Goal: Information Seeking & Learning: Learn about a topic

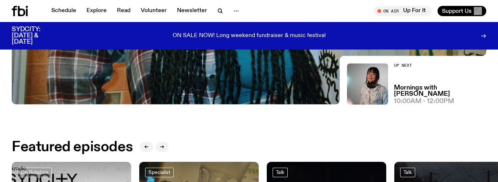
scroll to position [219, 0]
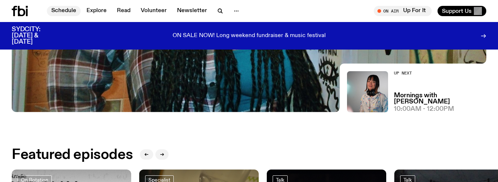
click at [63, 8] on link "Schedule" at bounding box center [64, 11] width 34 height 10
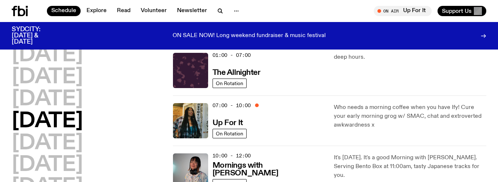
scroll to position [48, 0]
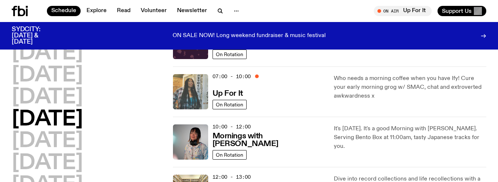
click at [196, 83] on img at bounding box center [190, 91] width 35 height 35
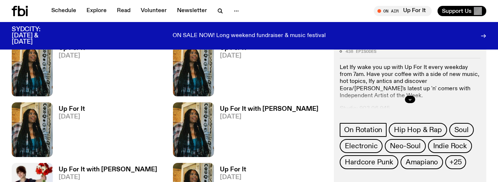
scroll to position [729, 0]
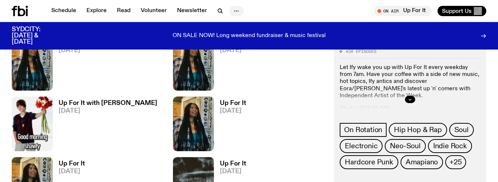
click at [238, 9] on icon "button" at bounding box center [236, 11] width 9 height 9
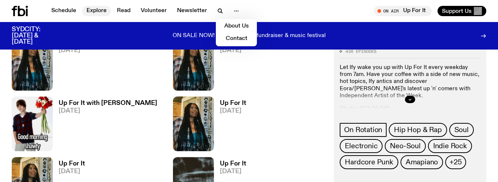
click at [90, 10] on link "Explore" at bounding box center [96, 11] width 29 height 10
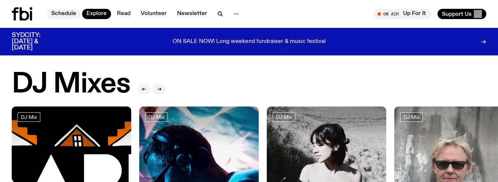
click at [57, 12] on link "Schedule" at bounding box center [64, 14] width 34 height 10
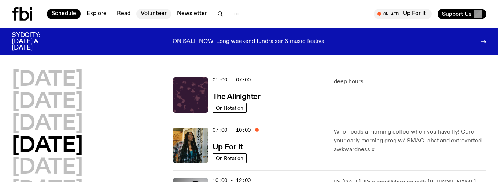
click at [147, 14] on link "Volunteer" at bounding box center [153, 14] width 35 height 10
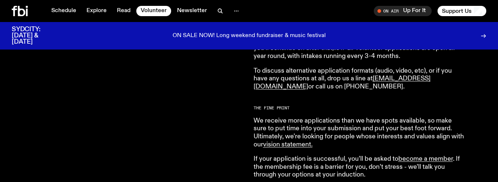
scroll to position [558, 0]
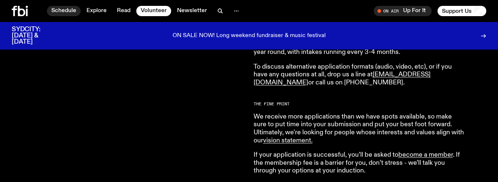
click at [61, 11] on link "Schedule" at bounding box center [64, 11] width 34 height 10
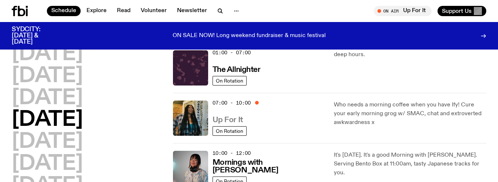
scroll to position [48, 0]
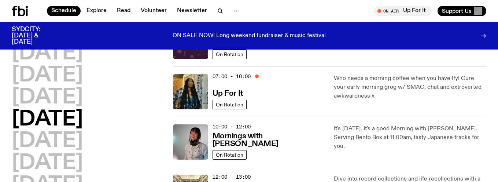
click at [83, 120] on h2 "[DATE]" at bounding box center [47, 119] width 71 height 21
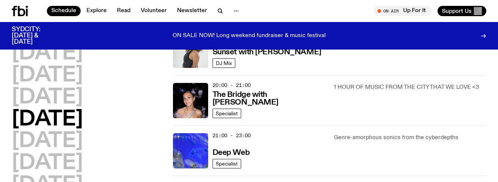
scroll to position [341, 0]
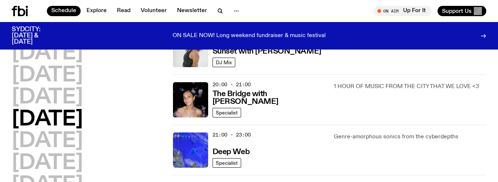
click at [484, 34] on icon at bounding box center [484, 35] width 1 height 3
click at [119, 10] on link "Read" at bounding box center [123, 11] width 22 height 10
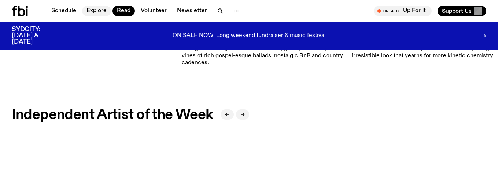
scroll to position [535, 0]
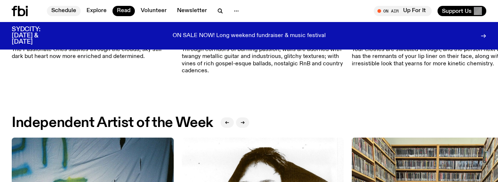
click at [74, 8] on link "Schedule" at bounding box center [64, 11] width 34 height 10
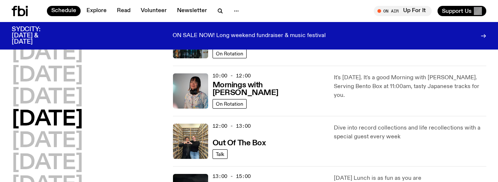
scroll to position [47, 0]
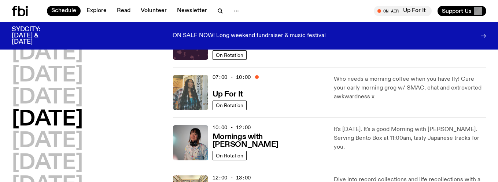
click at [203, 75] on img at bounding box center [190, 92] width 35 height 35
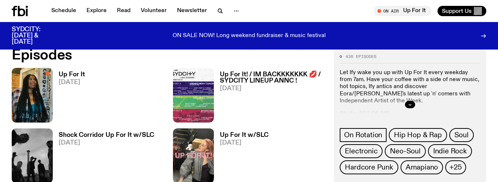
scroll to position [340, 0]
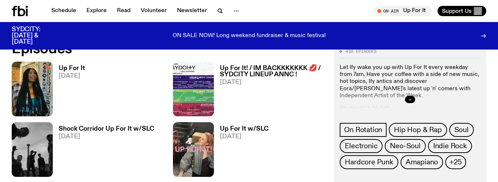
click at [408, 100] on button "button" at bounding box center [410, 99] width 10 height 7
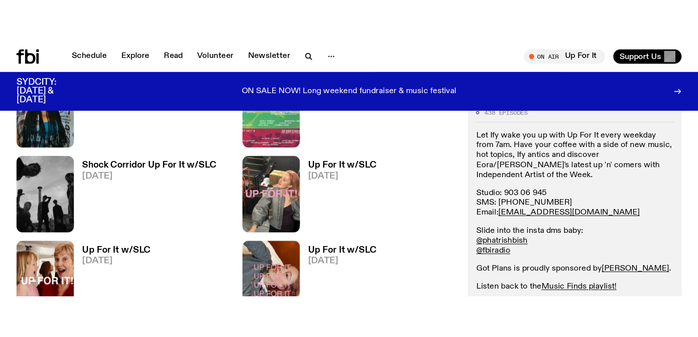
scroll to position [389, 0]
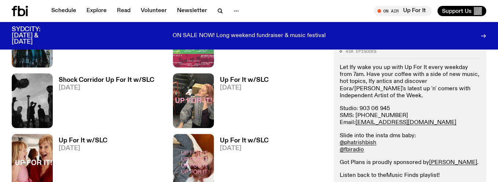
click at [426, 172] on link "Music Finds playlist!" at bounding box center [412, 175] width 53 height 6
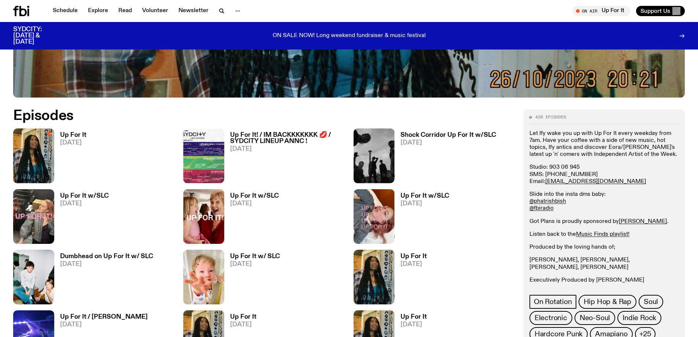
scroll to position [438, 0]
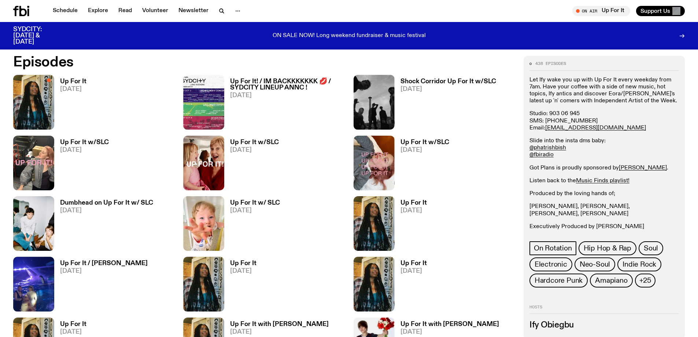
click at [66, 81] on h3 "Up For It" at bounding box center [73, 81] width 26 height 6
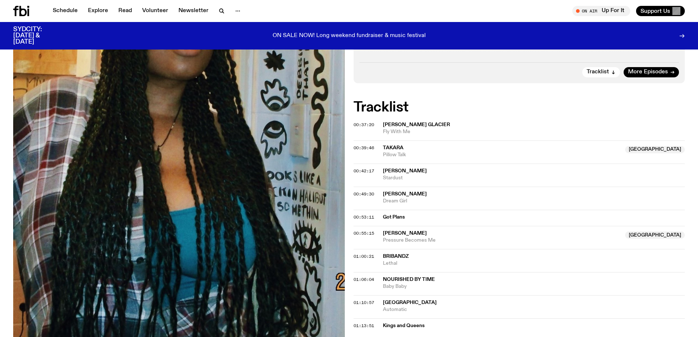
scroll to position [220, 0]
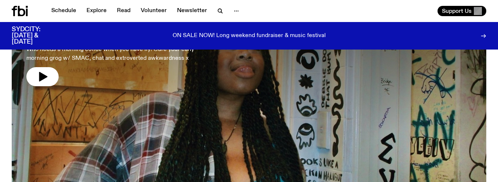
scroll to position [71, 0]
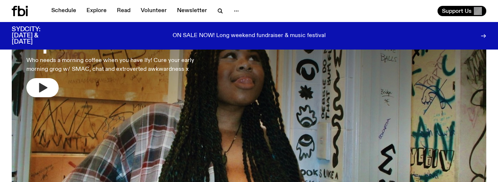
click at [46, 88] on icon "button" at bounding box center [43, 88] width 8 height 10
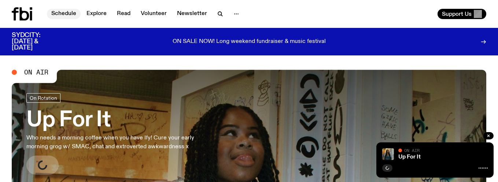
click at [66, 14] on link "Schedule" at bounding box center [64, 14] width 34 height 10
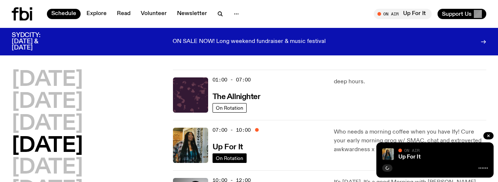
click at [233, 156] on span "On Rotation" at bounding box center [229, 157] width 27 height 5
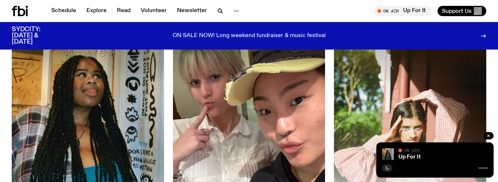
scroll to position [95, 0]
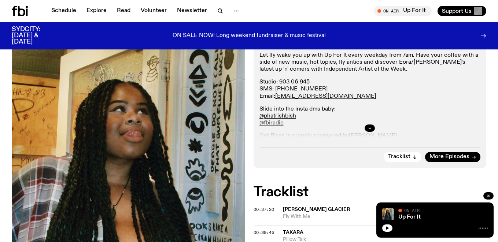
scroll to position [143, 0]
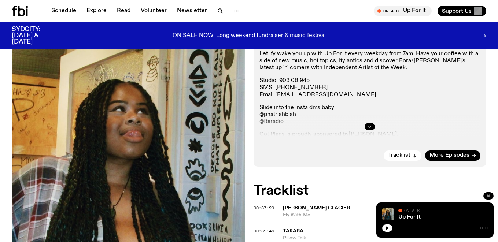
click at [372, 124] on button "button" at bounding box center [369, 126] width 10 height 7
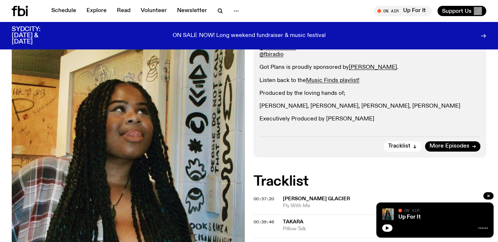
scroll to position [216, 0]
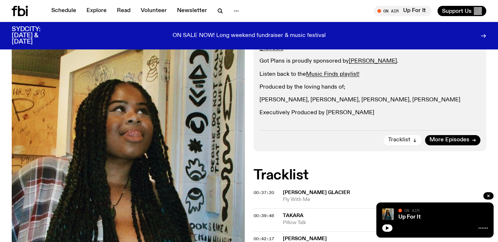
click at [412, 139] on button "Tracklist" at bounding box center [402, 140] width 38 height 10
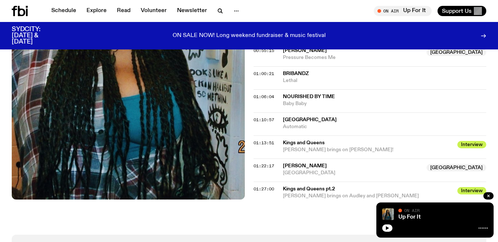
scroll to position [464, 0]
